Goal: Information Seeking & Learning: Learn about a topic

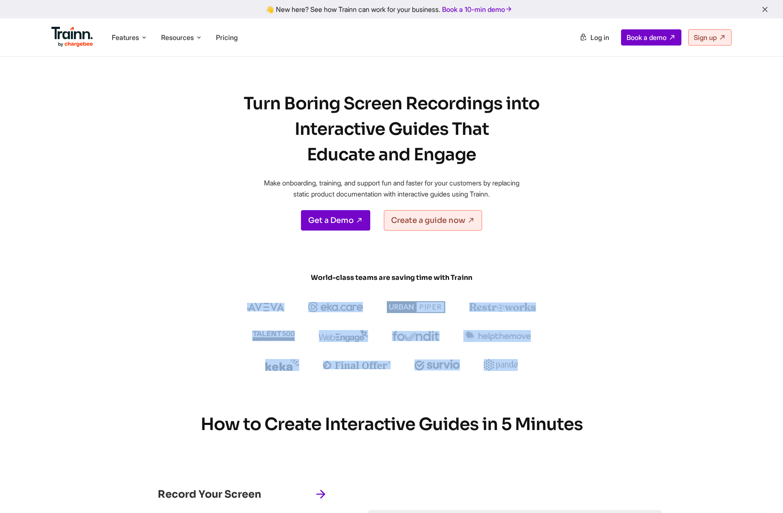
drag, startPoint x: 127, startPoint y: 284, endPoint x: 564, endPoint y: 386, distance: 448.6
drag, startPoint x: 564, startPoint y: 386, endPoint x: 586, endPoint y: 388, distance: 22.6
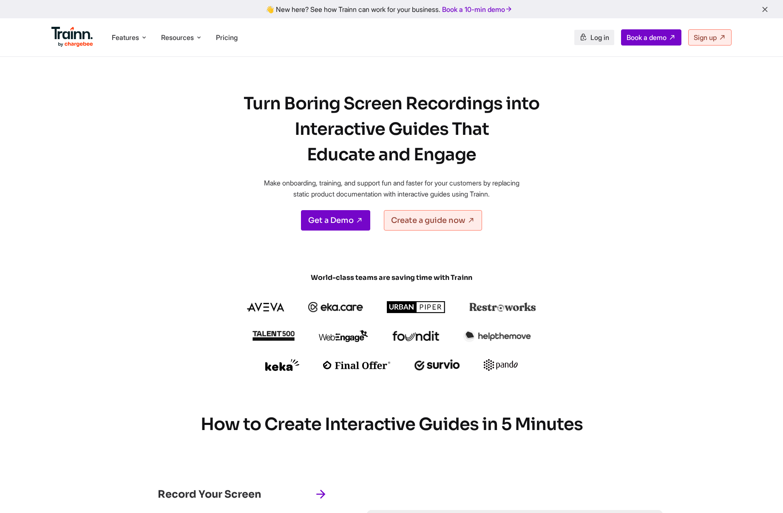
click at [599, 43] on link "Log in" at bounding box center [594, 37] width 40 height 15
click at [125, 43] on li "Features Product Videos Create product & how-to videos in multiple languages. G…" at bounding box center [129, 37] width 43 height 16
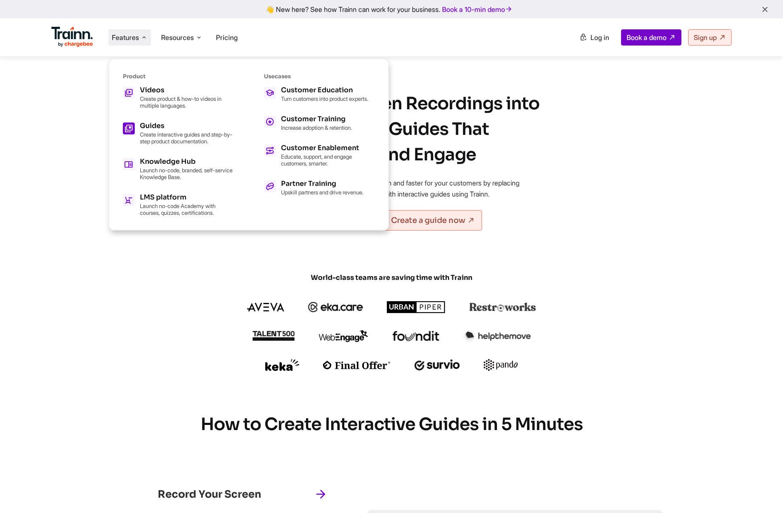
click at [166, 125] on div "Guides" at bounding box center [187, 125] width 94 height 7
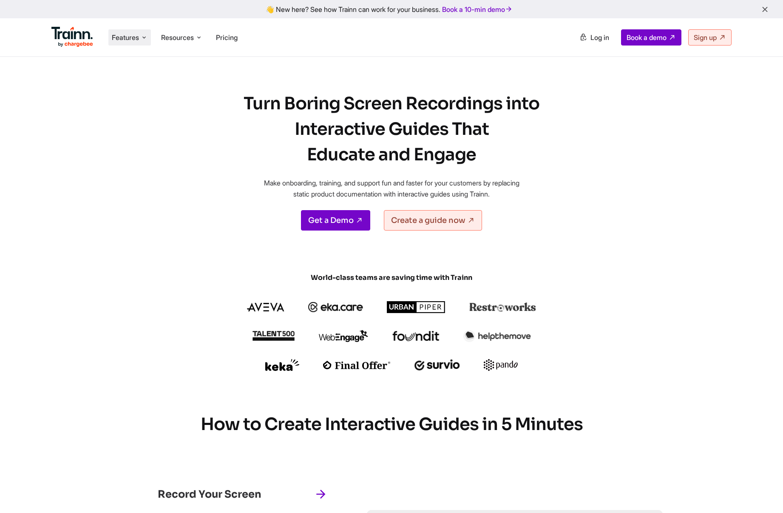
click at [128, 38] on span "Features" at bounding box center [125, 37] width 27 height 9
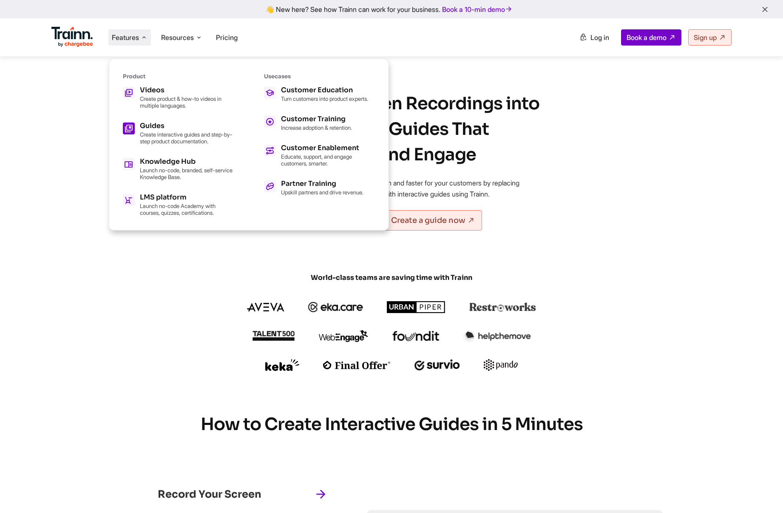
click at [128, 124] on icon at bounding box center [128, 128] width 9 height 14
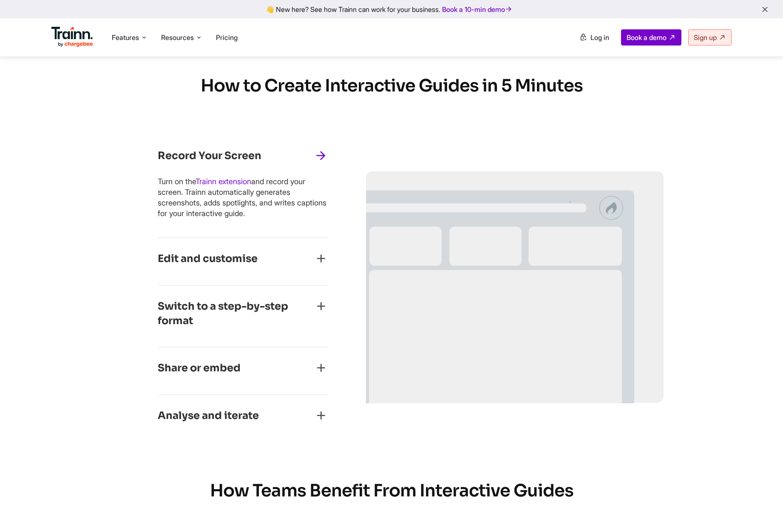
scroll to position [393, 0]
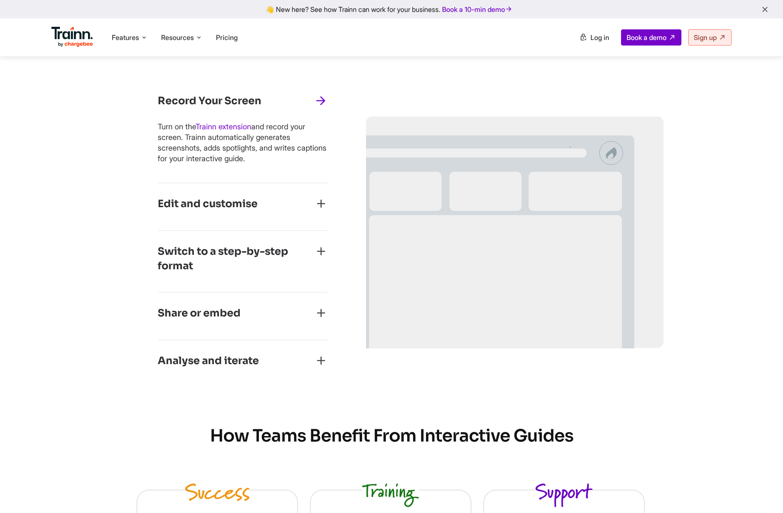
click at [288, 255] on h3 "Switch to a step-by-step format" at bounding box center [236, 258] width 156 height 28
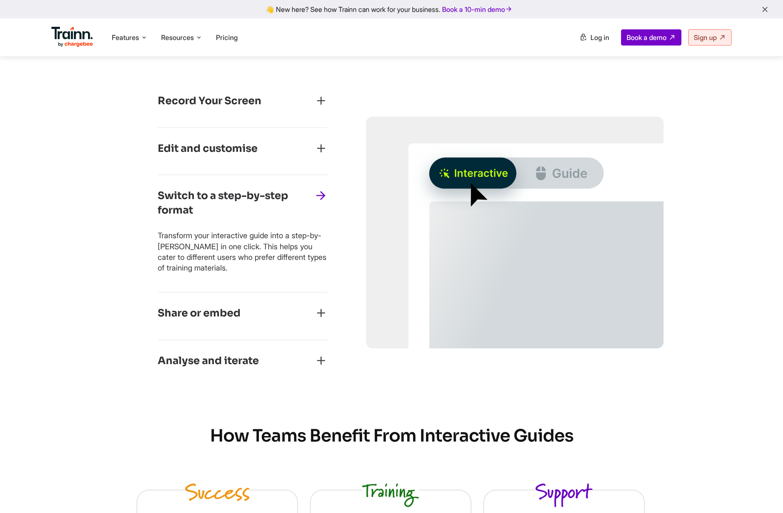
drag, startPoint x: 160, startPoint y: 238, endPoint x: 224, endPoint y: 269, distance: 71.1
click at [224, 269] on p "Transform your interactive guide into a step-by-[PERSON_NAME] in one click. Thi…" at bounding box center [243, 251] width 170 height 43
click at [238, 166] on div "Edit and customise Blur sensitive data. Crop, clone, or zoom your product scree…" at bounding box center [243, 152] width 170 height 48
click at [240, 160] on div "Edit and customise" at bounding box center [243, 152] width 170 height 20
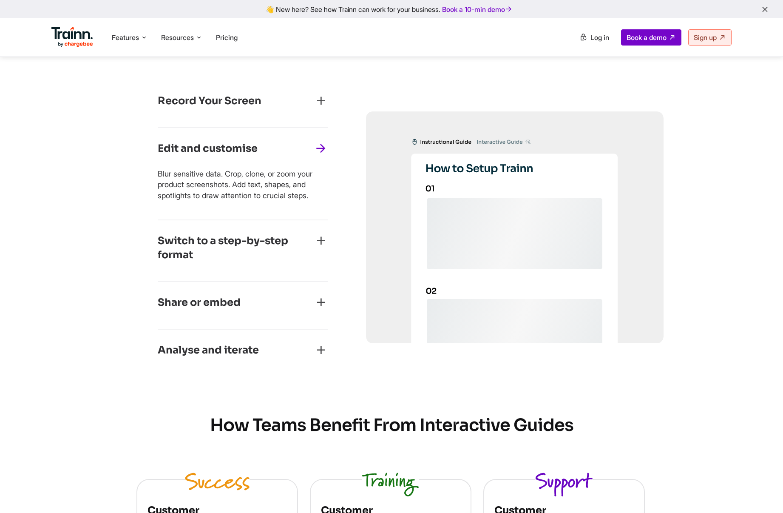
click at [239, 110] on div "Record Your Screen" at bounding box center [243, 104] width 170 height 20
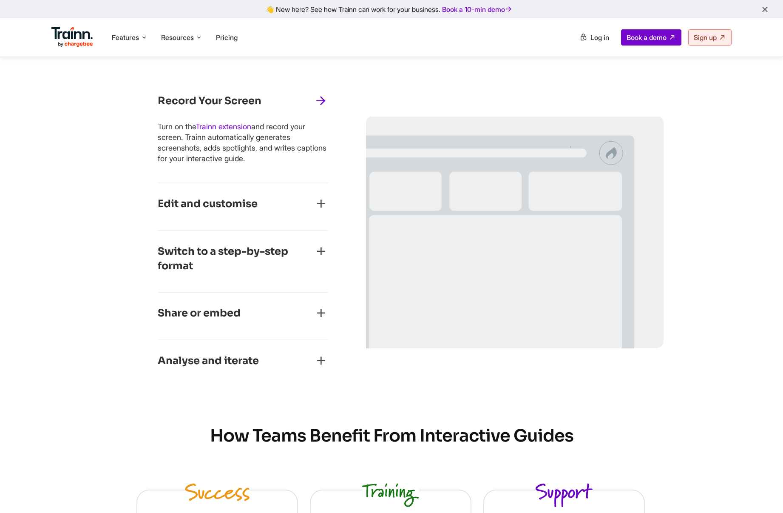
click at [226, 325] on div "Share or embed" at bounding box center [243, 316] width 170 height 20
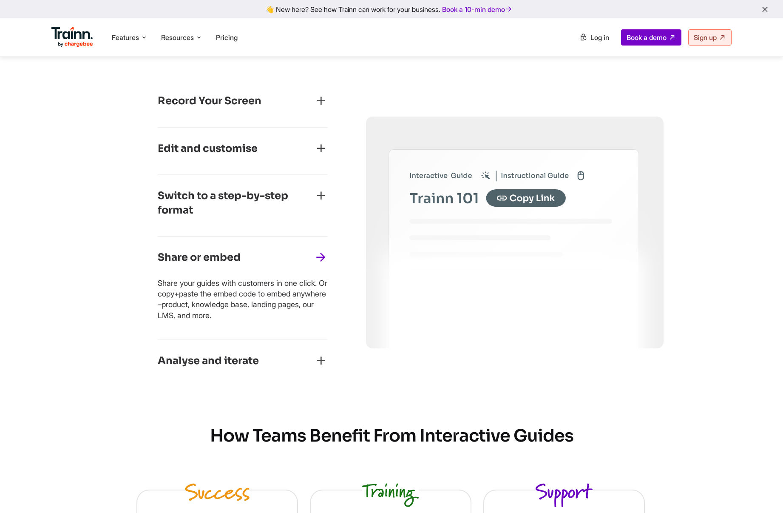
click at [208, 350] on div "Analyse and iterate See who's viewing and completing your guides, how often, an…" at bounding box center [243, 363] width 170 height 47
click at [207, 358] on h3 "Analyse and iterate" at bounding box center [208, 361] width 101 height 14
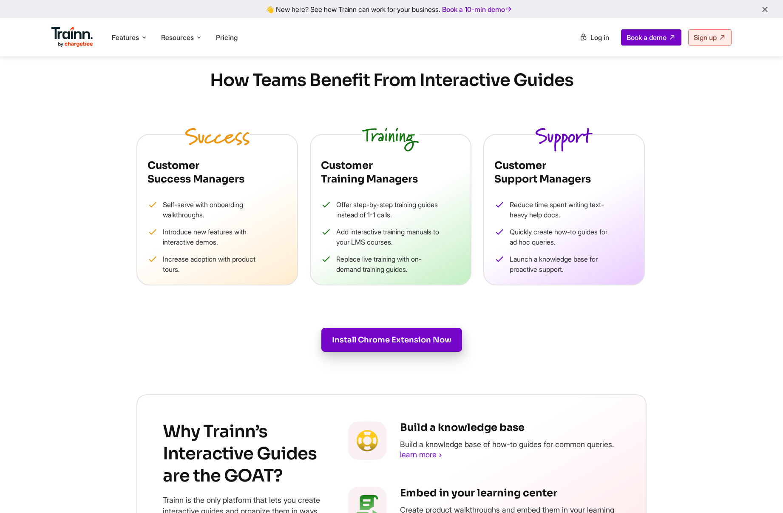
scroll to position [788, 0]
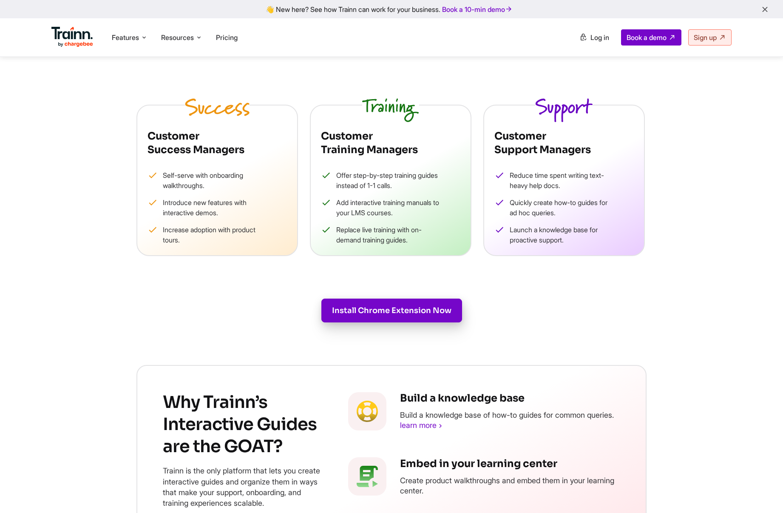
drag, startPoint x: 296, startPoint y: 123, endPoint x: 601, endPoint y: 233, distance: 324.0
click at [601, 233] on div "Customer Success Managers Self-serve with onboarding walkthroughs. Introduce ne…" at bounding box center [391, 180] width 510 height 151
click at [601, 233] on li "Launch a knowledge base for proactive support." at bounding box center [553, 234] width 119 height 20
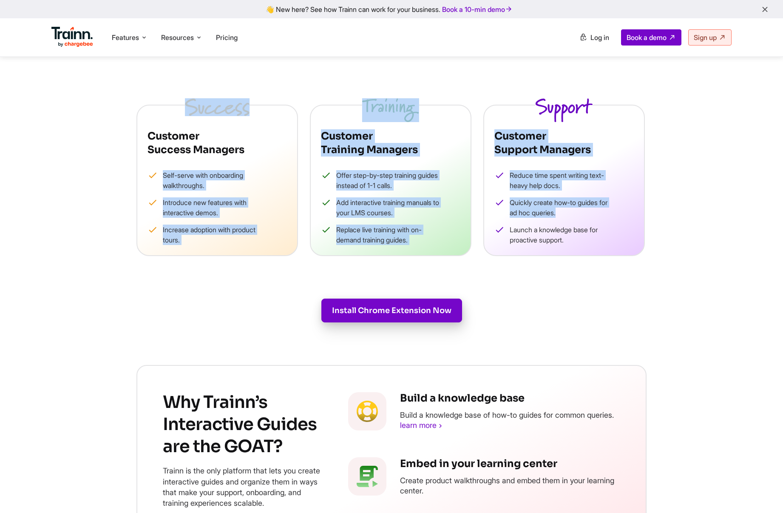
drag, startPoint x: 593, startPoint y: 239, endPoint x: 281, endPoint y: 164, distance: 321.6
click at [281, 164] on div "Customer Success Managers Self-serve with onboarding walkthroughs. Introduce ne…" at bounding box center [391, 180] width 510 height 151
click at [281, 164] on div "Customer Success Managers Self-serve with onboarding walkthroughs. Introduce ne…" at bounding box center [217, 180] width 162 height 151
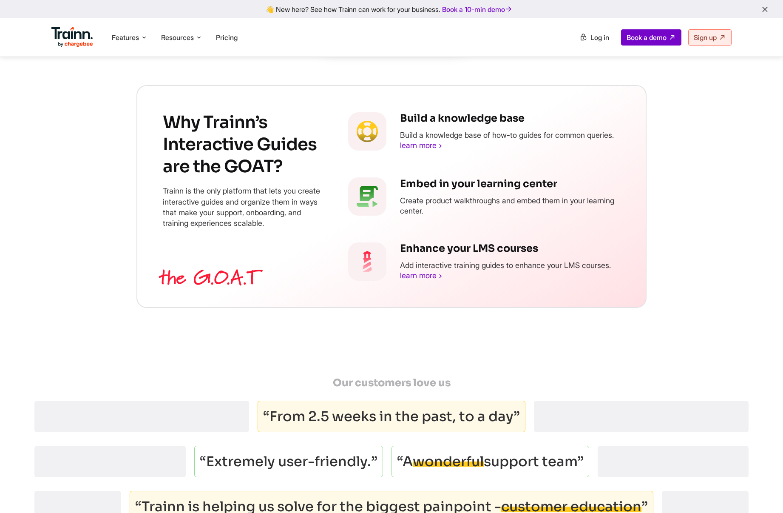
scroll to position [1069, 0]
drag, startPoint x: 273, startPoint y: 283, endPoint x: 522, endPoint y: 220, distance: 256.9
click at [522, 220] on div "Why Trainn’s Interactive Guides are the GOAT? Trainn is the only platform that …" at bounding box center [391, 196] width 510 height 223
drag, startPoint x: 522, startPoint y: 220, endPoint x: 511, endPoint y: 220, distance: 11.5
click at [522, 215] on p "Create product walkthroughs and embed them in your learning center." at bounding box center [510, 205] width 220 height 20
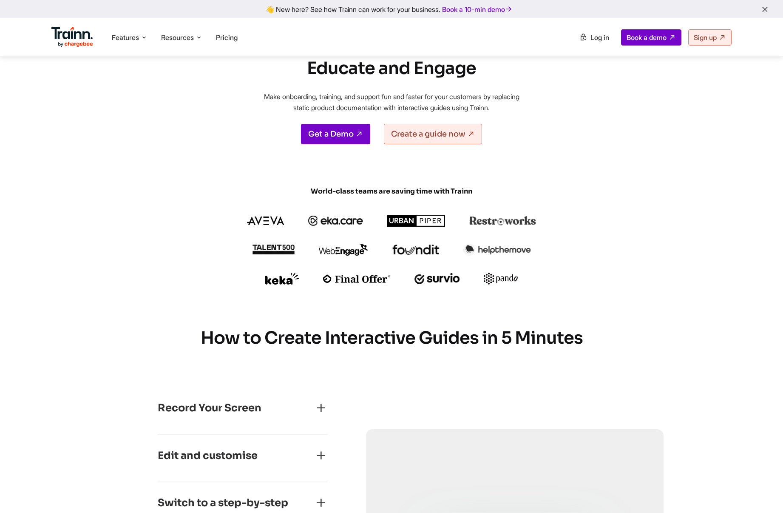
scroll to position [0, 0]
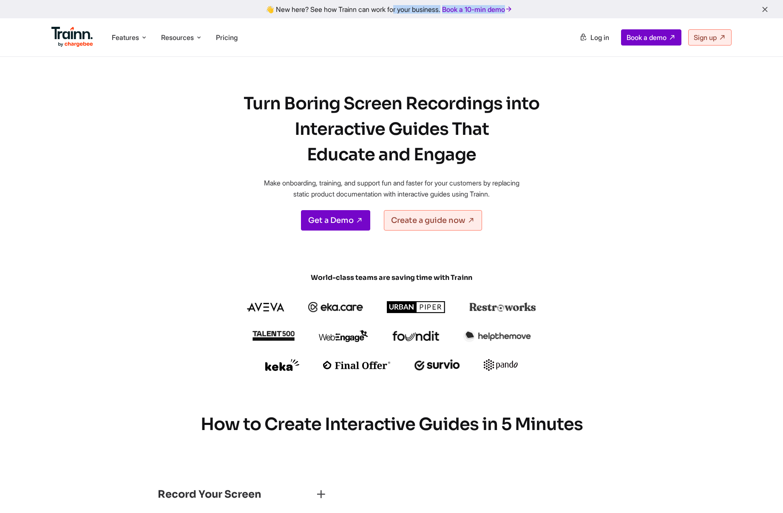
drag, startPoint x: 368, startPoint y: 12, endPoint x: 173, endPoint y: 110, distance: 218.2
drag, startPoint x: 173, startPoint y: 110, endPoint x: 51, endPoint y: 192, distance: 147.7
